Goal: Communication & Community: Answer question/provide support

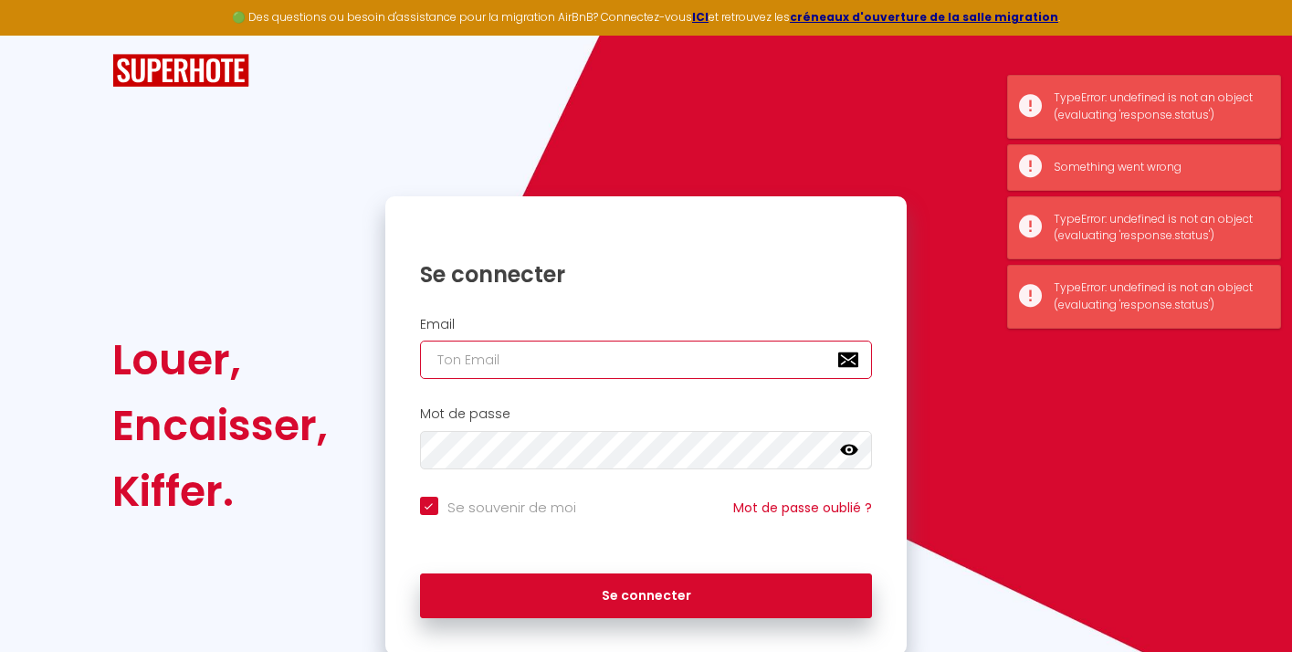
type input "[EMAIL_ADDRESS][DOMAIN_NAME]"
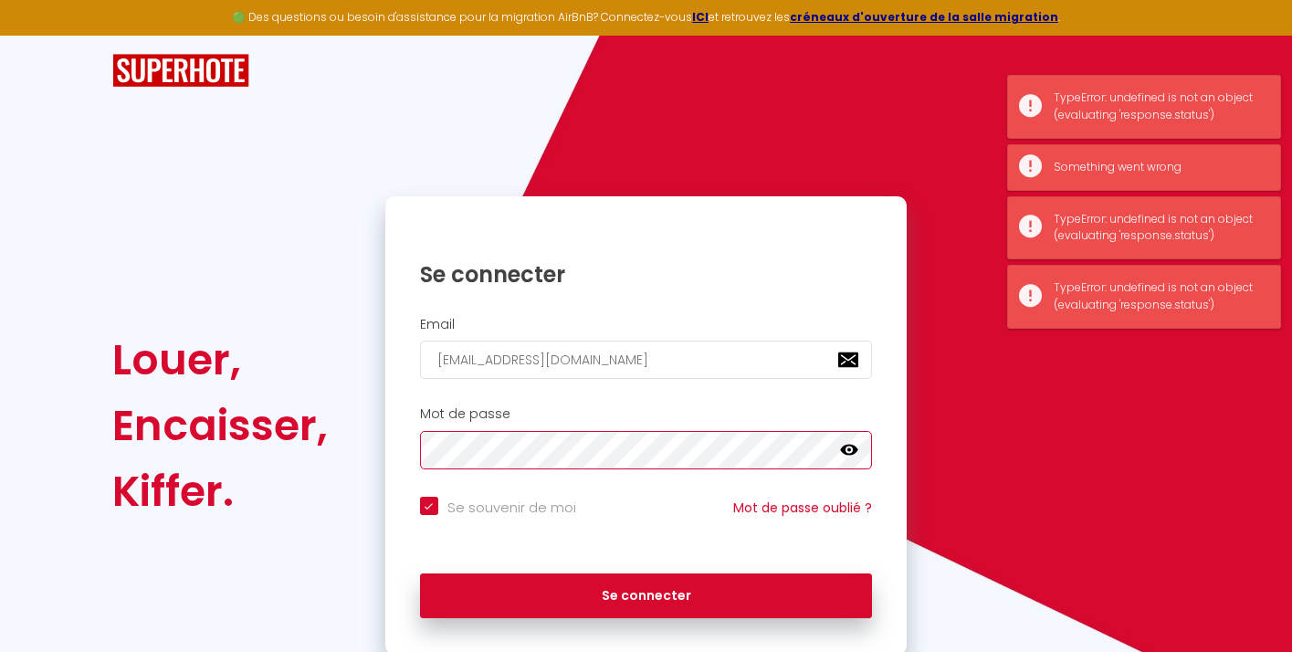
click at [646, 593] on button "Se connecter" at bounding box center [646, 596] width 453 height 46
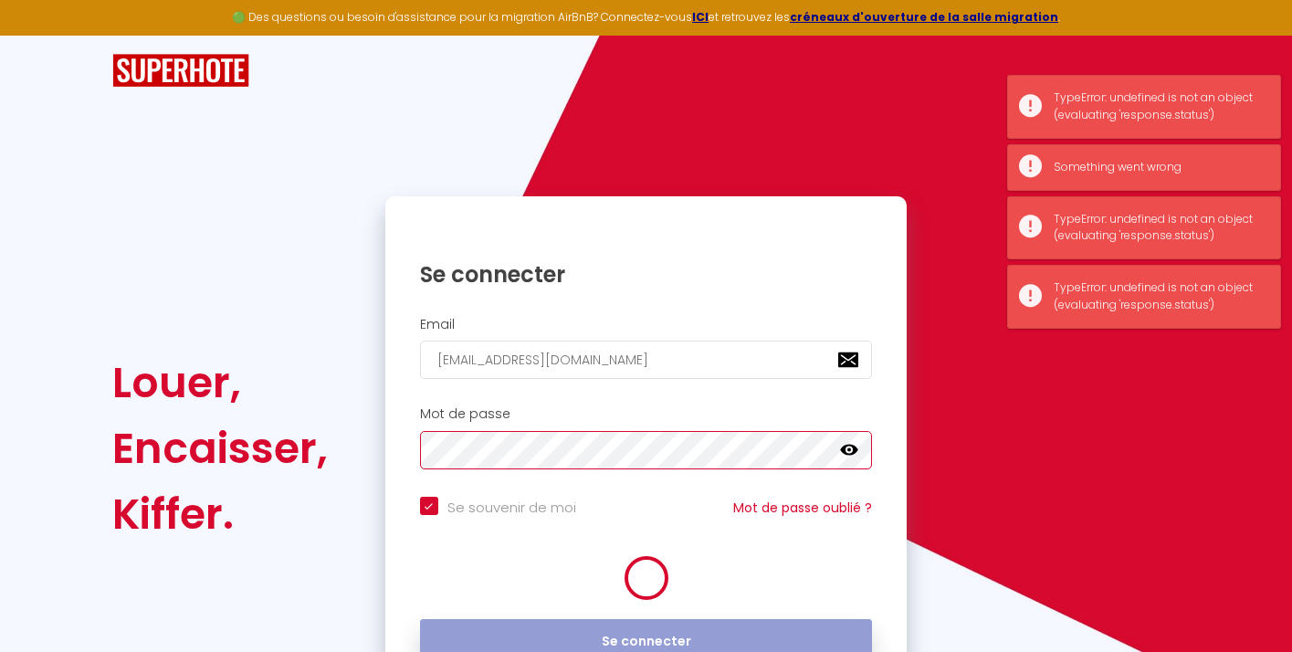
checkbox input "true"
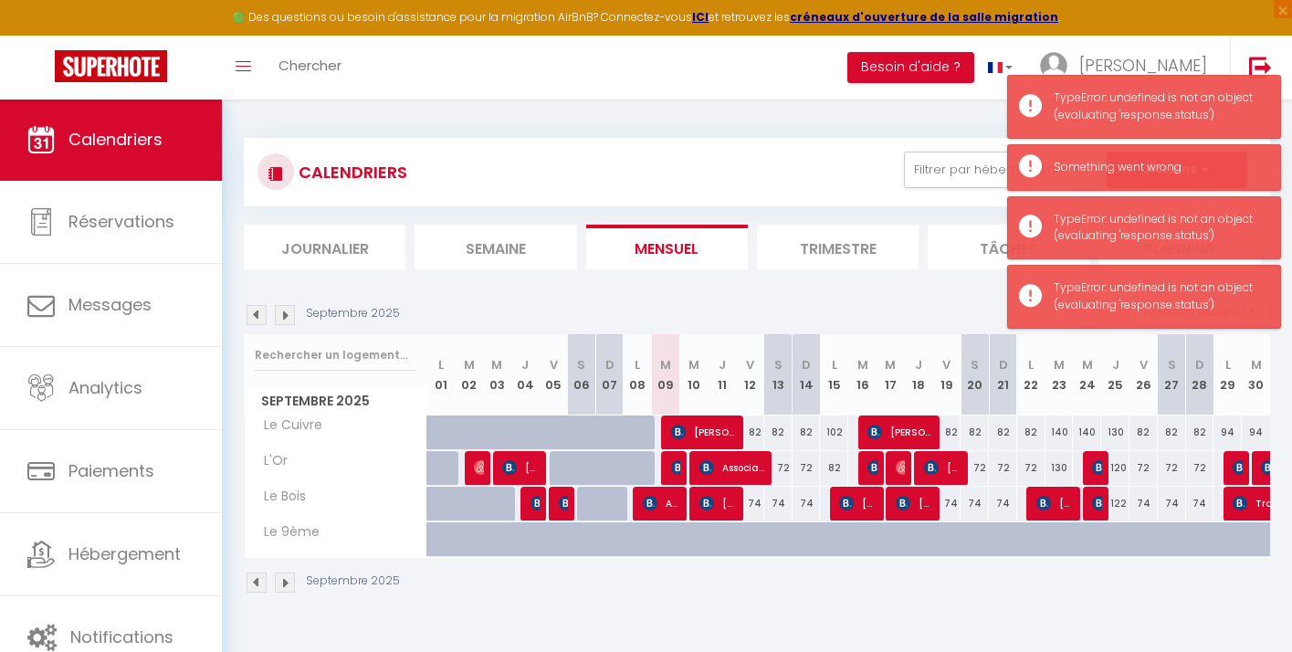
click at [855, 248] on li "Trimestre" at bounding box center [838, 247] width 162 height 45
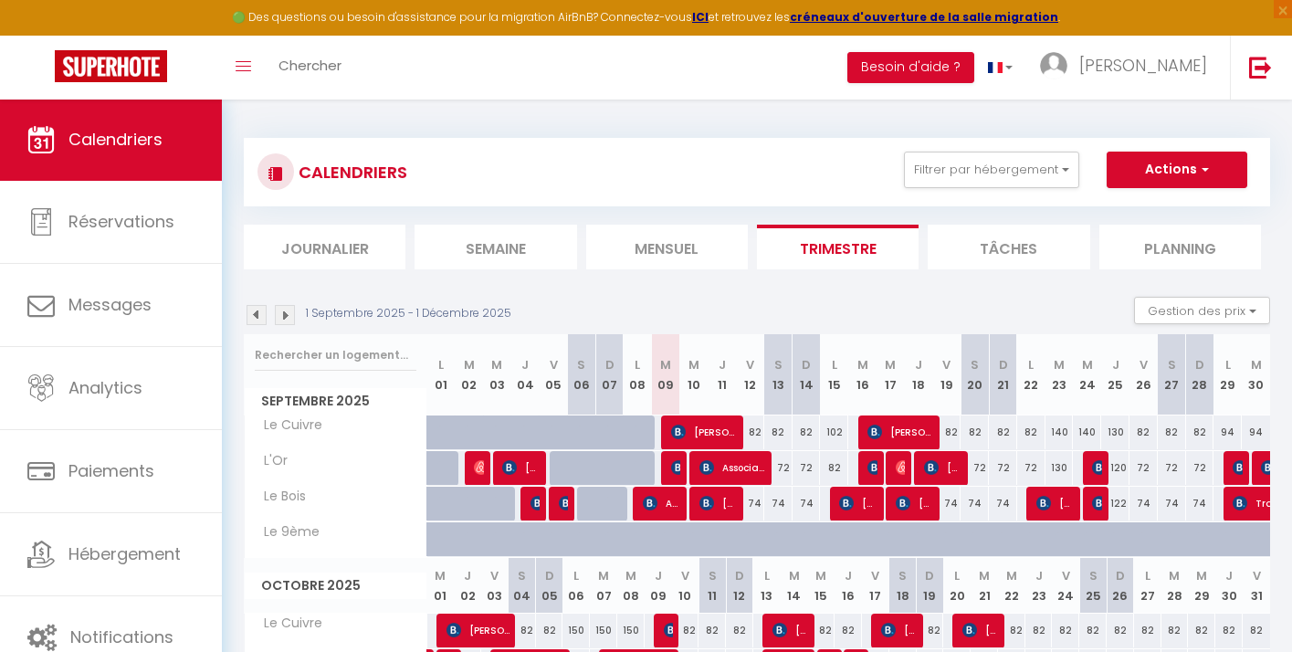
click at [1224, 163] on button "Actions" at bounding box center [1177, 170] width 141 height 37
click at [1219, 314] on button "Gestion des prix" at bounding box center [1202, 310] width 136 height 27
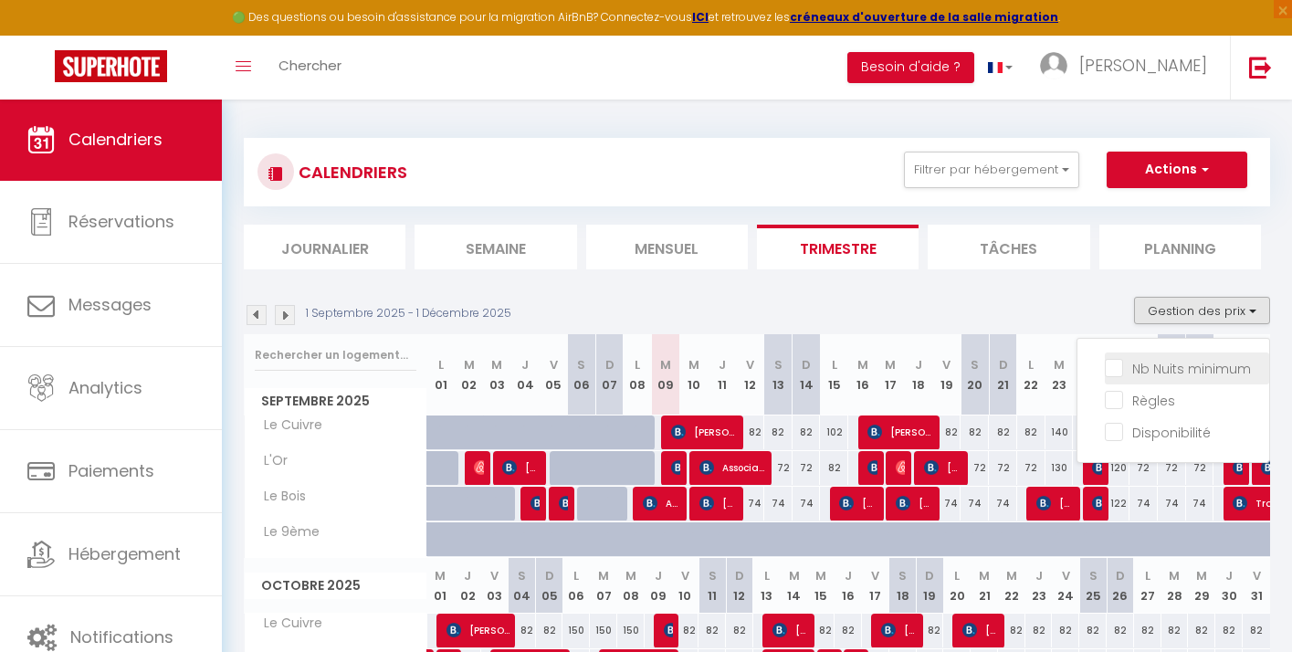
click at [1108, 369] on input "Nb Nuits minimum" at bounding box center [1187, 367] width 164 height 18
checkbox input "true"
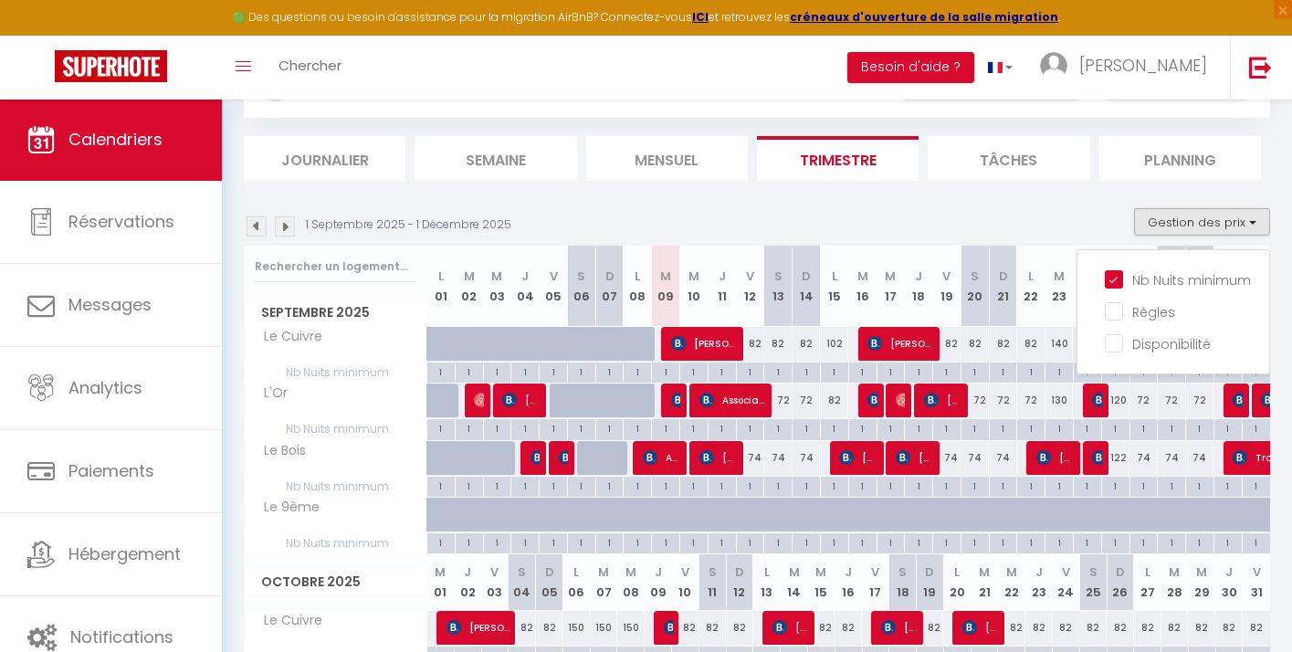
scroll to position [91, 0]
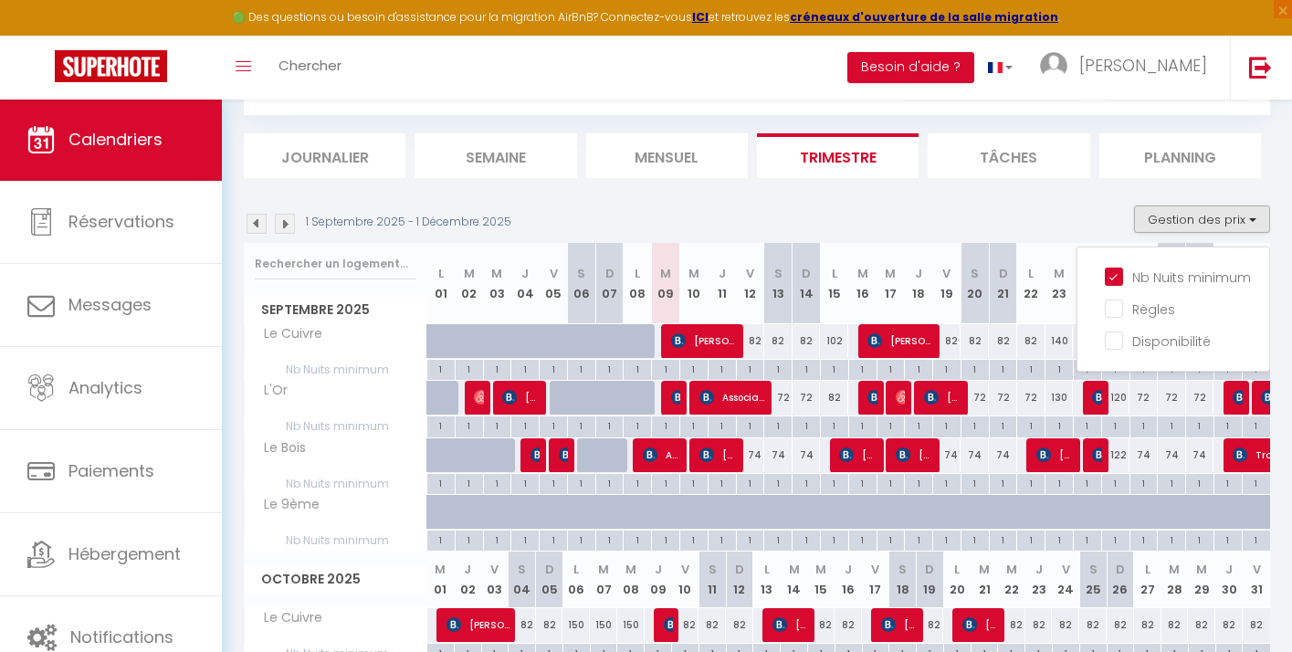
click at [673, 394] on img at bounding box center [678, 397] width 15 height 15
select select "OK"
select select "1"
select select "0"
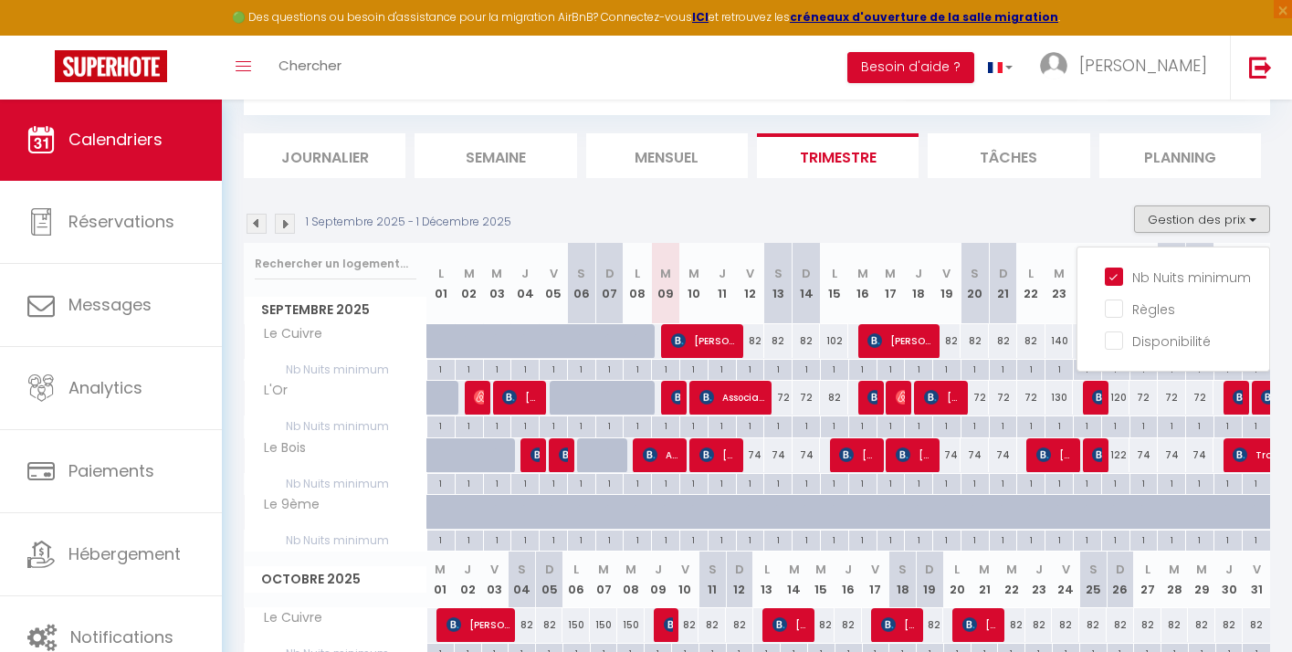
select select "1"
select select
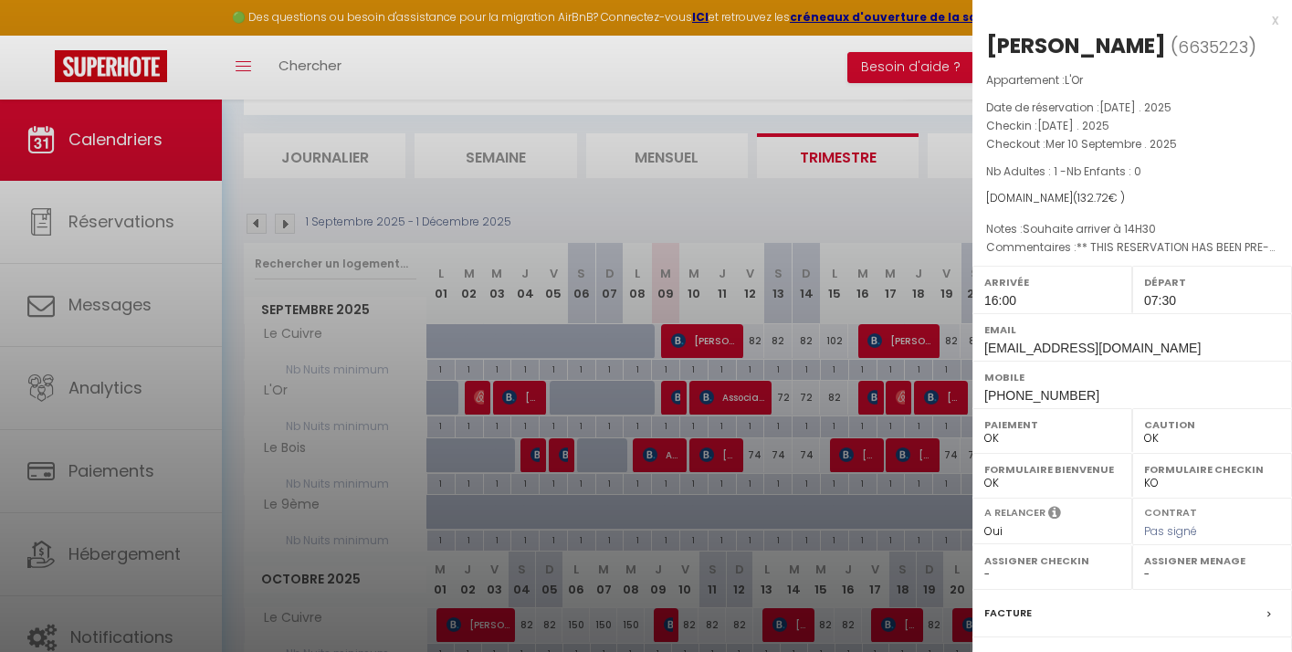
click at [719, 186] on div at bounding box center [646, 326] width 1292 height 652
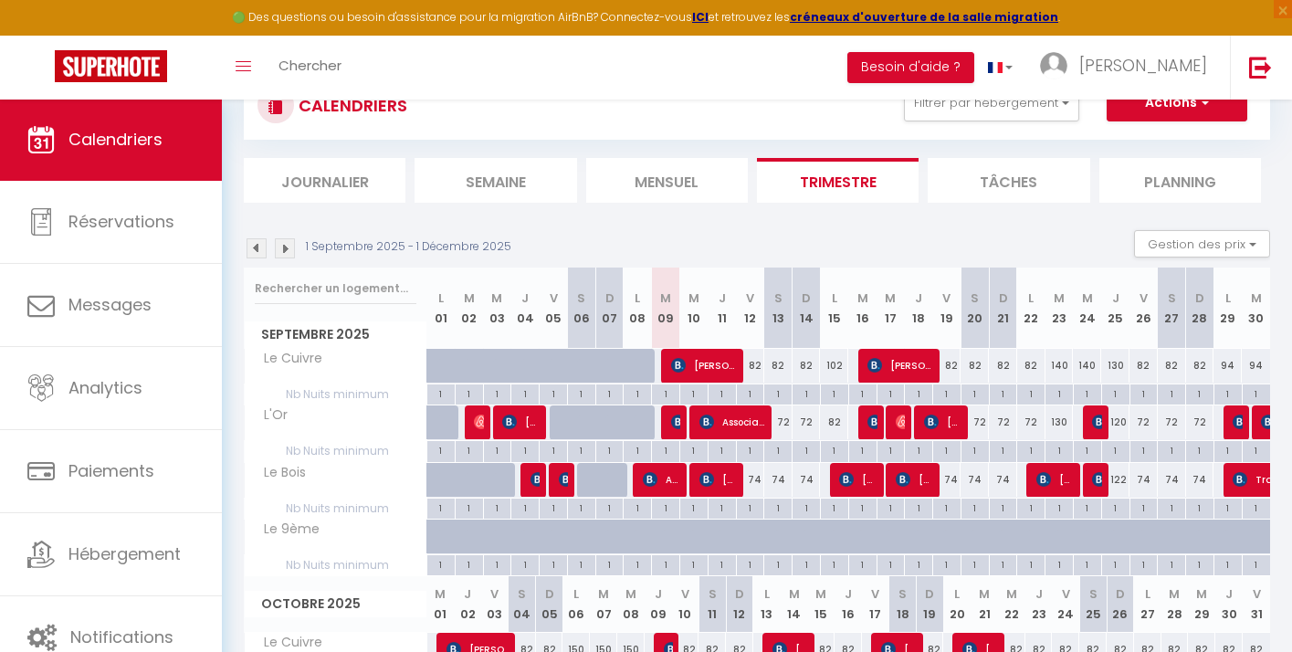
scroll to position [60, 0]
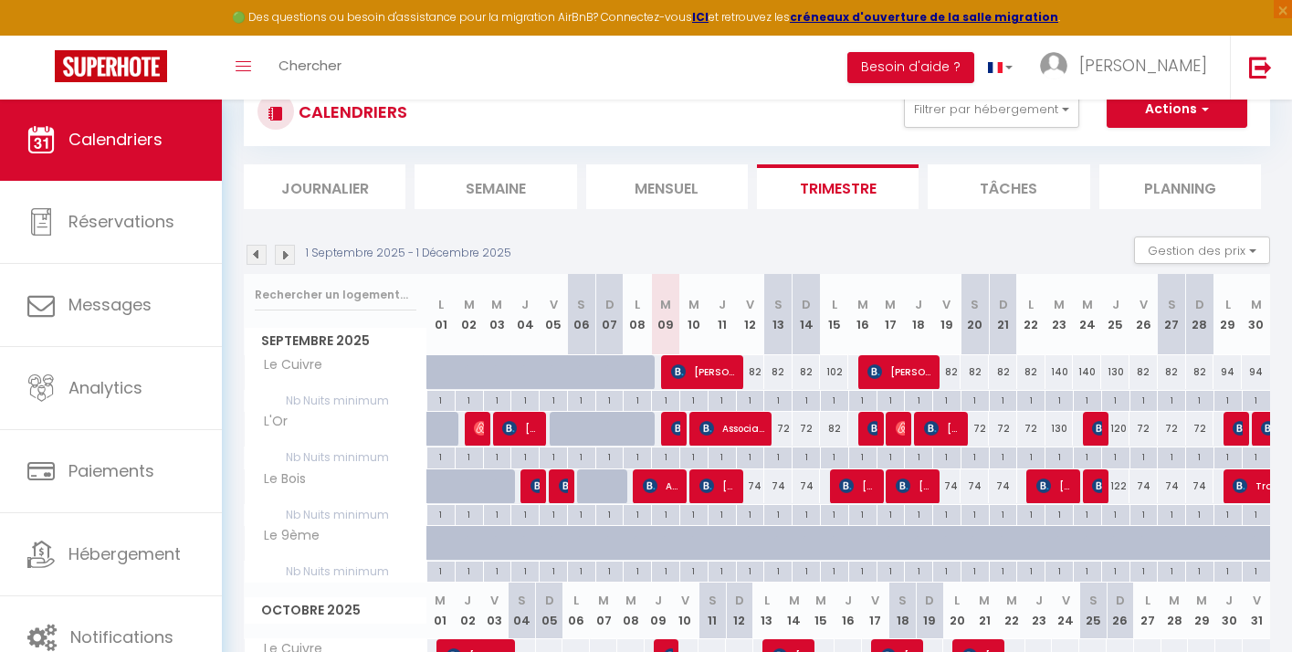
click at [673, 427] on img at bounding box center [678, 428] width 15 height 15
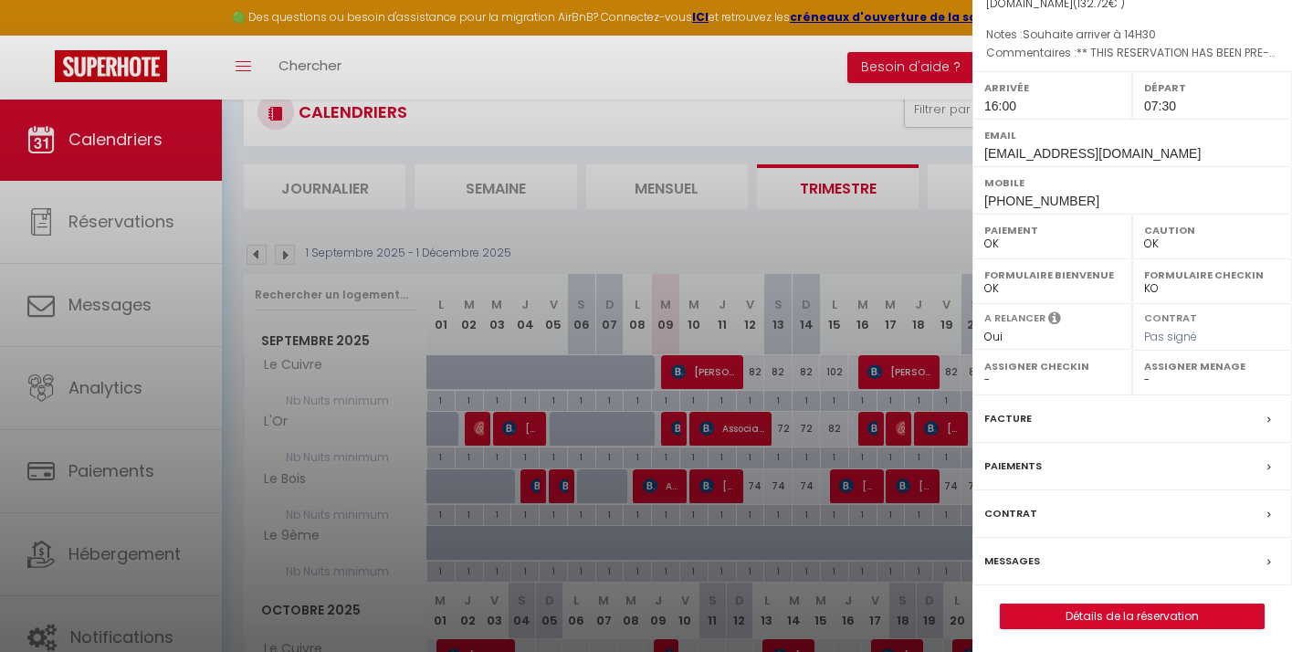
scroll to position [194, 0]
click at [1006, 556] on label "Messages" at bounding box center [1012, 561] width 56 height 19
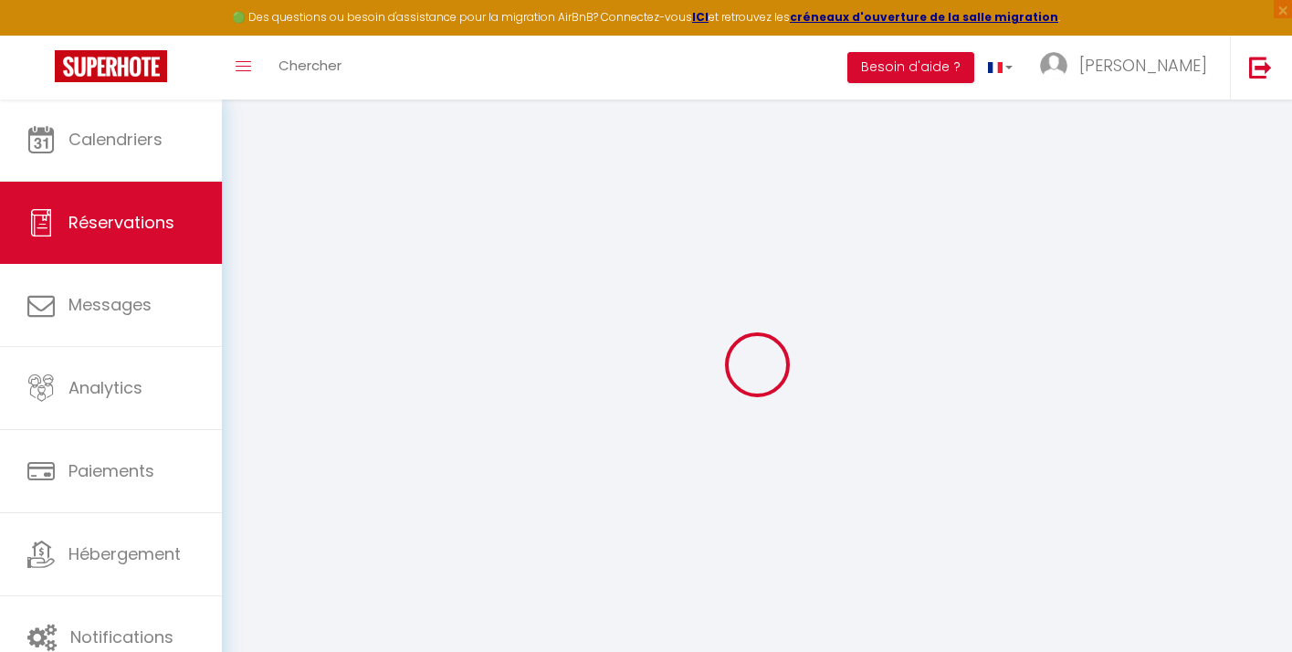
select select
checkbox input "false"
select select
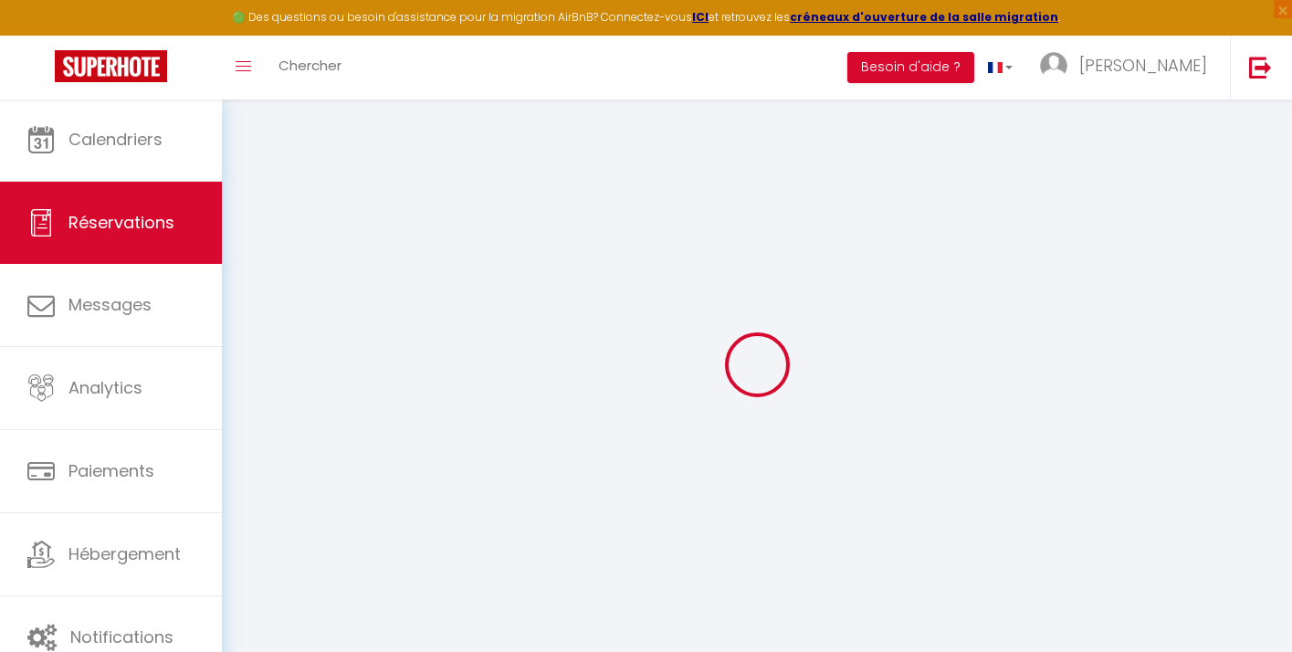
checkbox input "false"
type voyageur0 "** THIS RESERVATION HAS BEEN PRE-PAID ** BOOKING NOTE : Payment charge is EUR 1…"
type textarea "Souhaite arriver à 14H30"
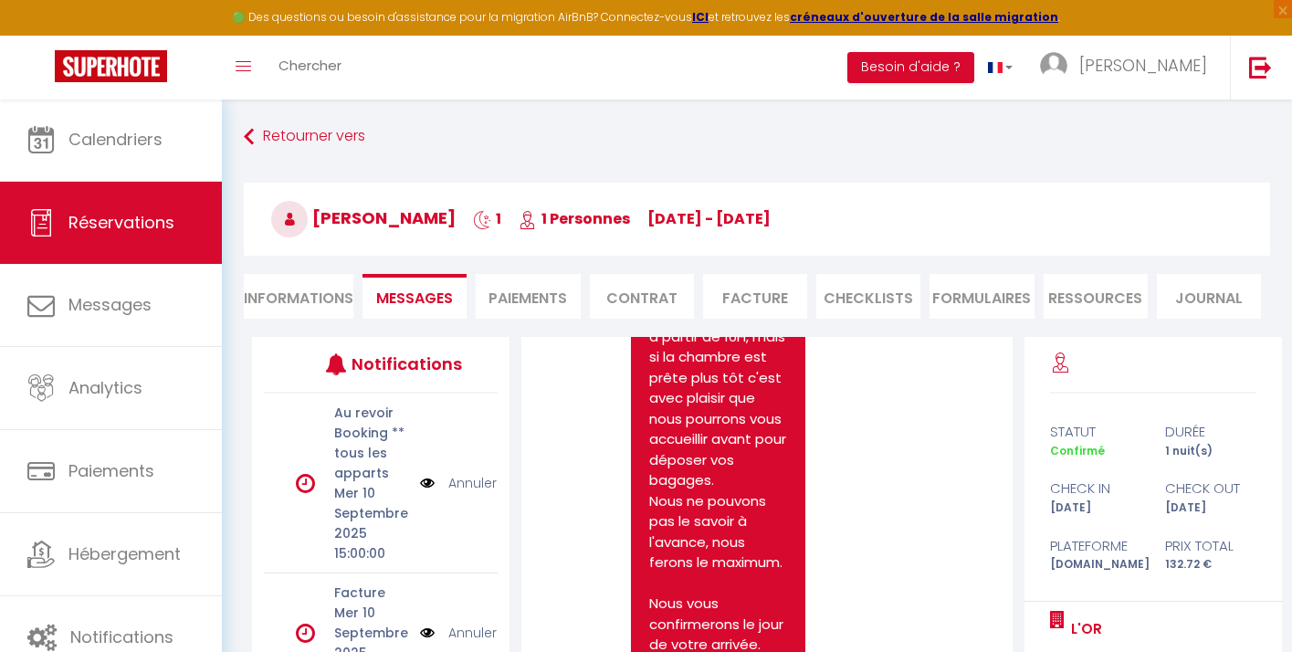
click at [305, 296] on li "Informations" at bounding box center [299, 296] width 110 height 45
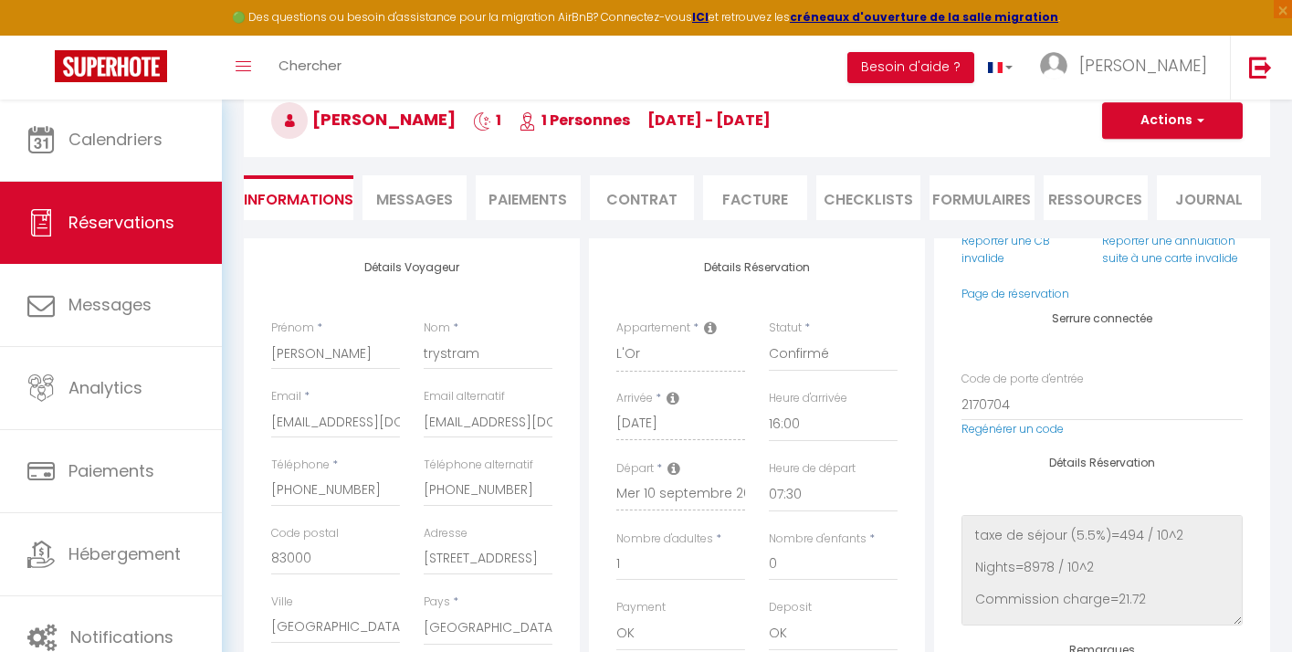
scroll to position [99, 0]
click at [427, 196] on span "Messages" at bounding box center [414, 199] width 77 height 21
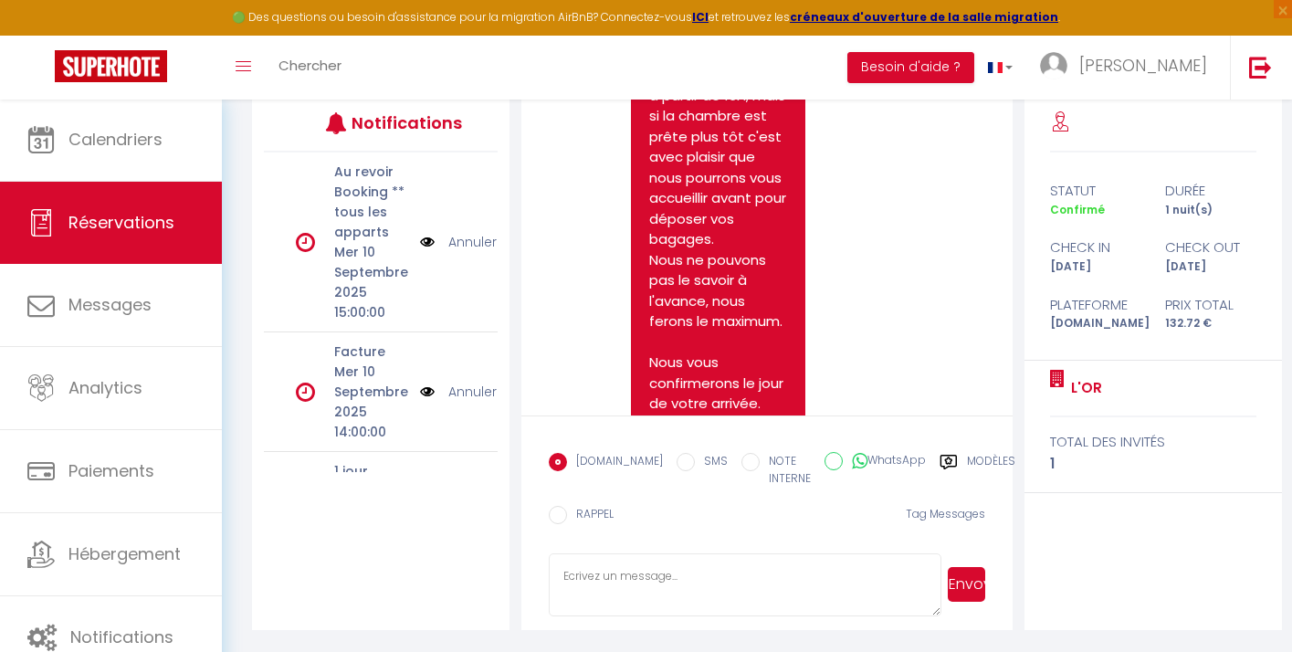
scroll to position [241, 0]
click at [593, 562] on textarea at bounding box center [745, 585] width 393 height 64
click at [809, 593] on textarea "[PERSON_NAME] La chambre devrait être prête pour 14H30, vous pourrez y déposer …" at bounding box center [745, 585] width 393 height 64
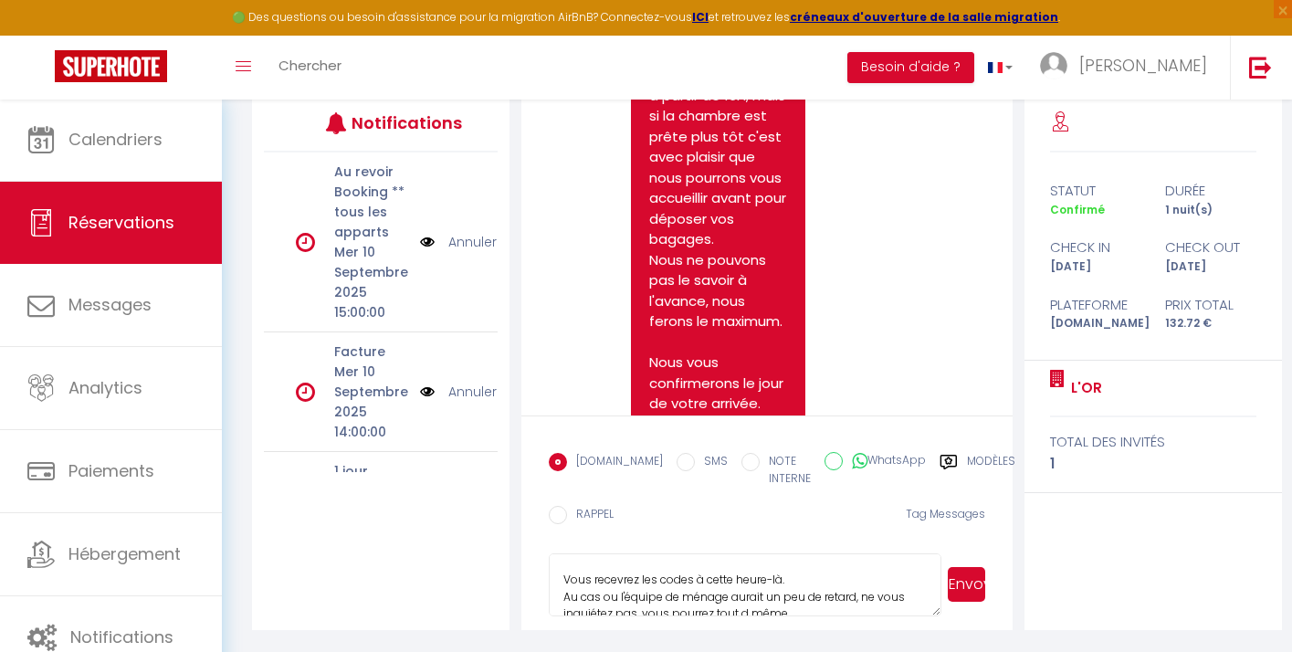
click at [747, 608] on textarea "[PERSON_NAME] La chambre devrait être prête pour 14H30, vous pourrez y déposer …" at bounding box center [745, 585] width 393 height 64
drag, startPoint x: 801, startPoint y: 604, endPoint x: 554, endPoint y: 595, distance: 246.7
click at [554, 595] on textarea "[PERSON_NAME] La chambre devrait être prête pour 14H30, vous pourrez y déposer …" at bounding box center [745, 585] width 393 height 64
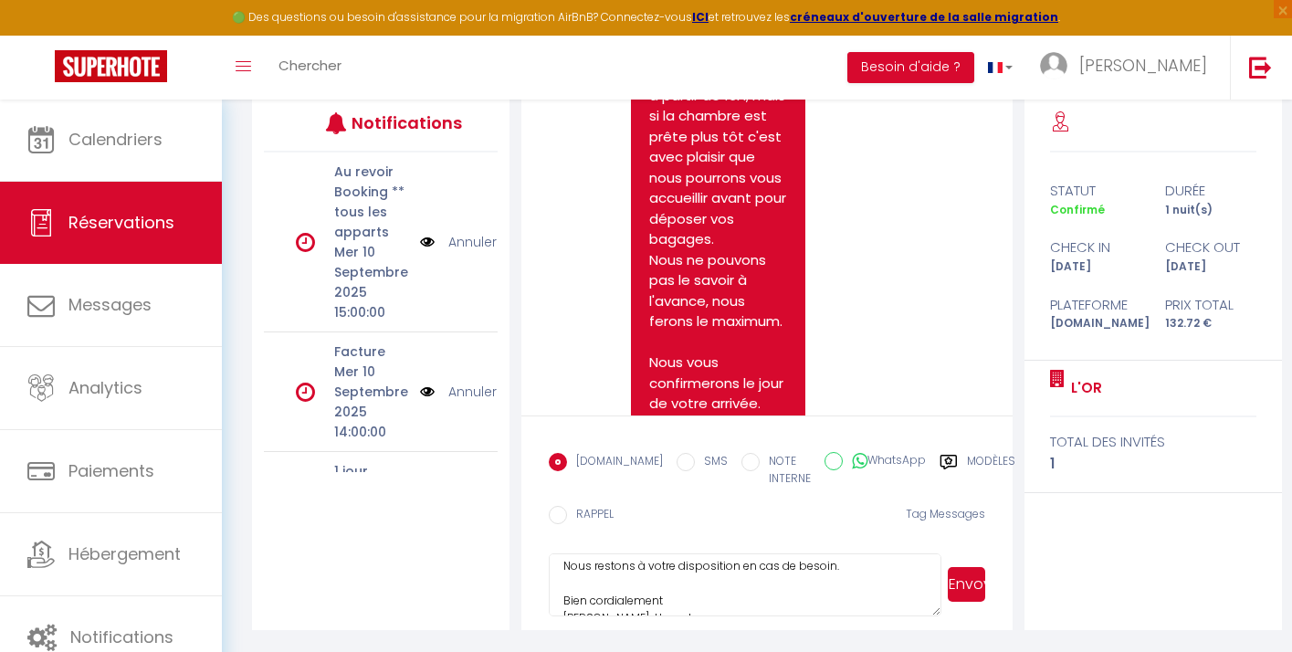
type textarea "[PERSON_NAME] La chambre devrait être prête pour 14H30, vous pourrez y déposer …"
click at [963, 585] on button "Envoyer" at bounding box center [966, 584] width 37 height 35
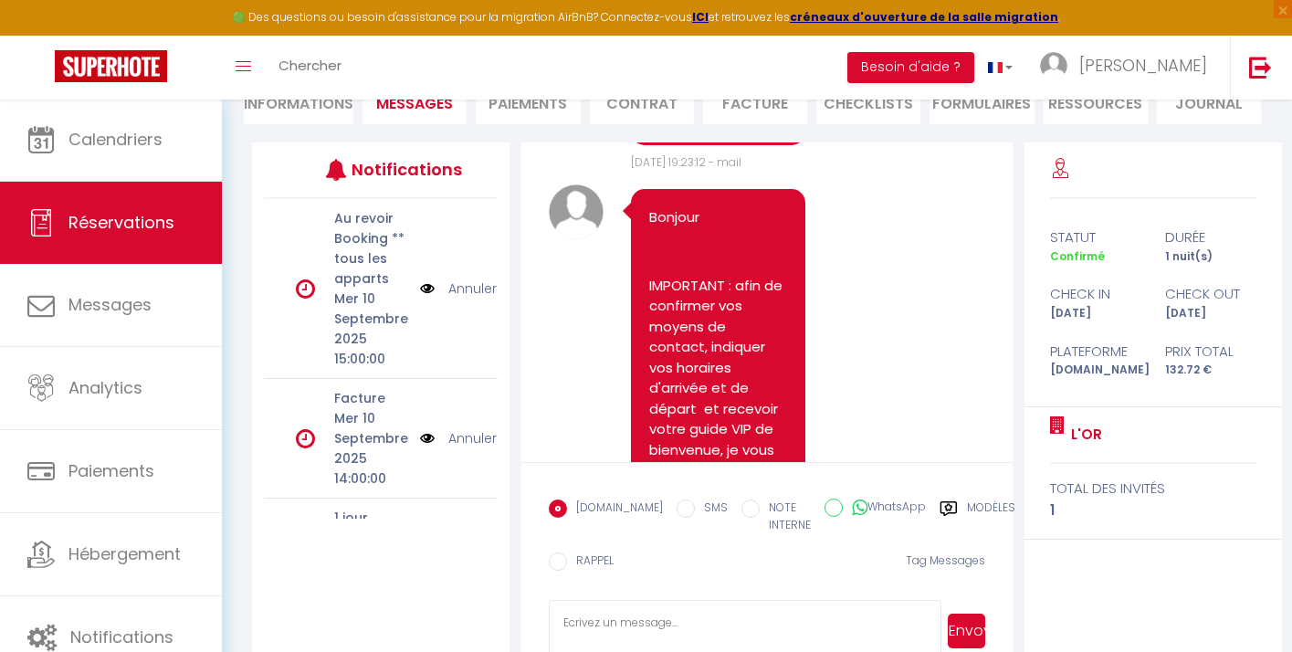
scroll to position [5500, 0]
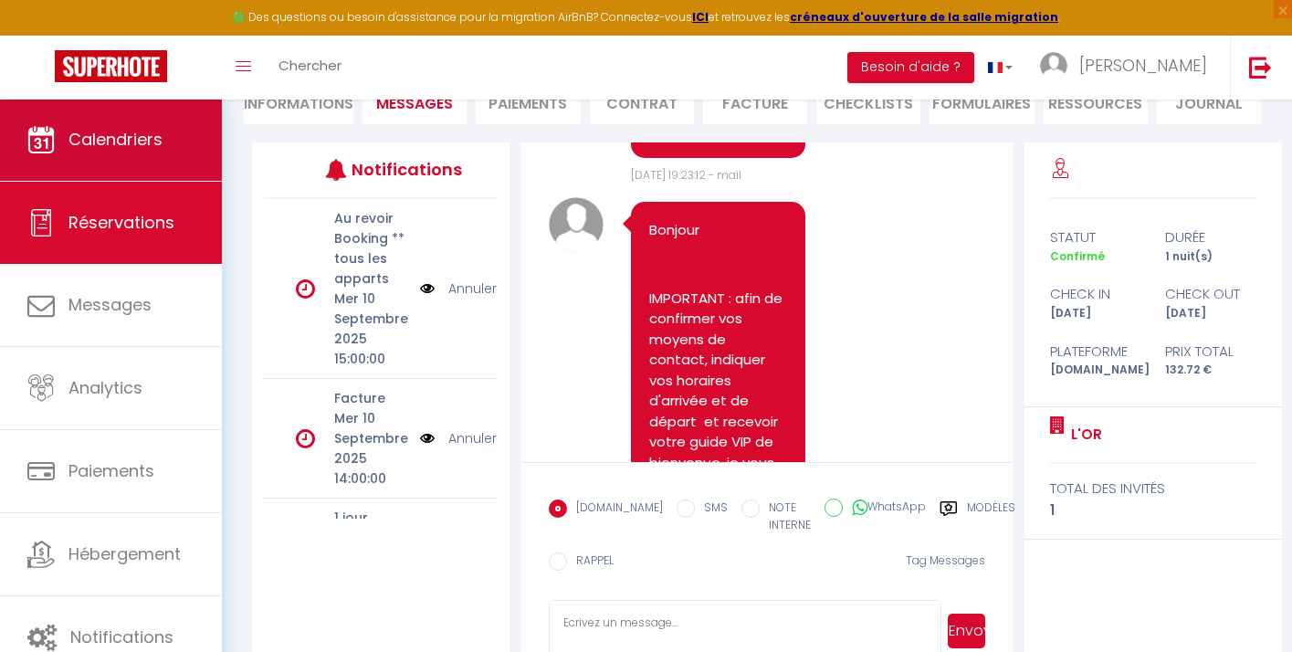
click at [91, 157] on link "Calendriers" at bounding box center [111, 140] width 222 height 82
